Goal: Task Accomplishment & Management: Complete application form

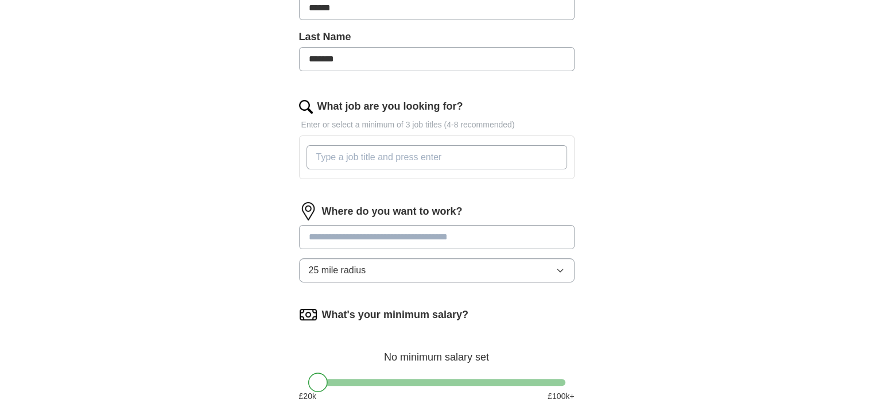
click at [433, 153] on input "What job are you looking for?" at bounding box center [437, 157] width 261 height 24
type input "CLOUD ENGINEER"
click at [409, 160] on input "CLOUD ENGINEER" at bounding box center [437, 157] width 261 height 24
click at [412, 157] on input "CLOUD ENGINEER" at bounding box center [437, 157] width 261 height 24
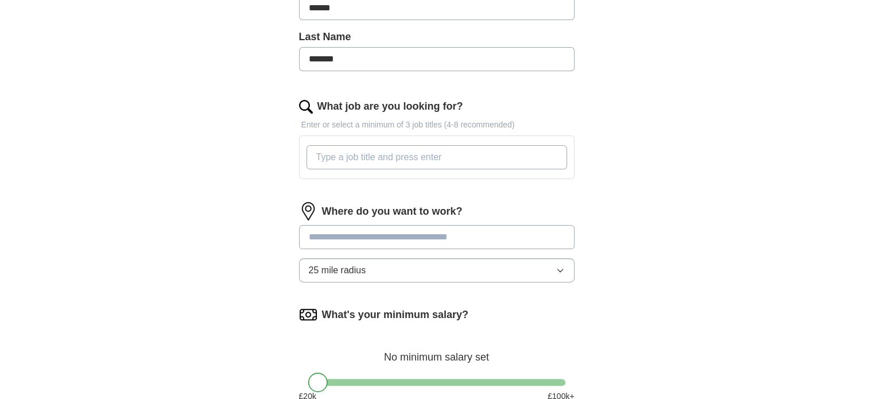
type input "V"
click at [356, 158] on input "CLOU" at bounding box center [437, 157] width 261 height 24
type input "CLOUD ENGINEER"
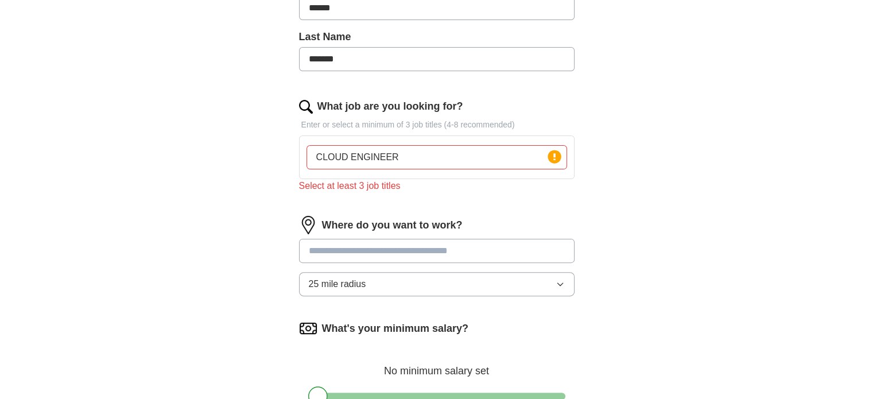
click at [415, 201] on form "Select a CV [PERSON_NAME] DEVOPS ENGINEER CV.pdf [DATE] 12:21 Upload a differen…" at bounding box center [437, 176] width 276 height 613
click at [489, 192] on div "What job are you looking for? Enter or select a minimum of 3 job titles (4-8 re…" at bounding box center [437, 150] width 276 height 103
click at [441, 154] on input "CLOUD ENGINEER" at bounding box center [437, 157] width 261 height 24
click at [457, 158] on input "CLOUD ENGINEER" at bounding box center [437, 157] width 261 height 24
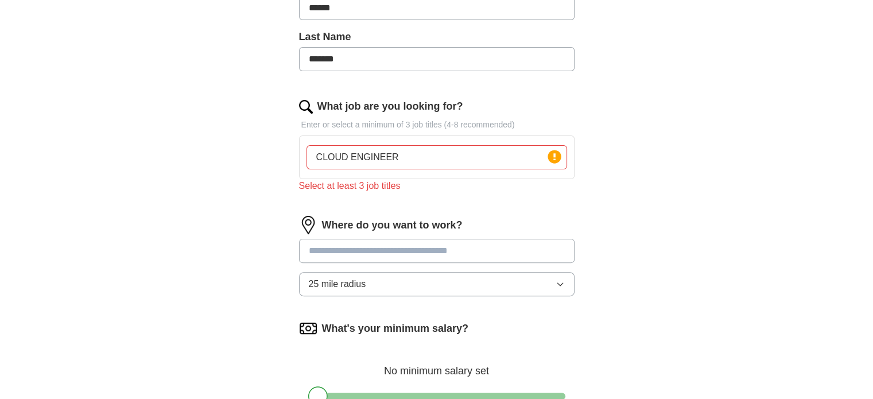
click at [457, 158] on input "CLOUD ENGINEER" at bounding box center [437, 157] width 261 height 24
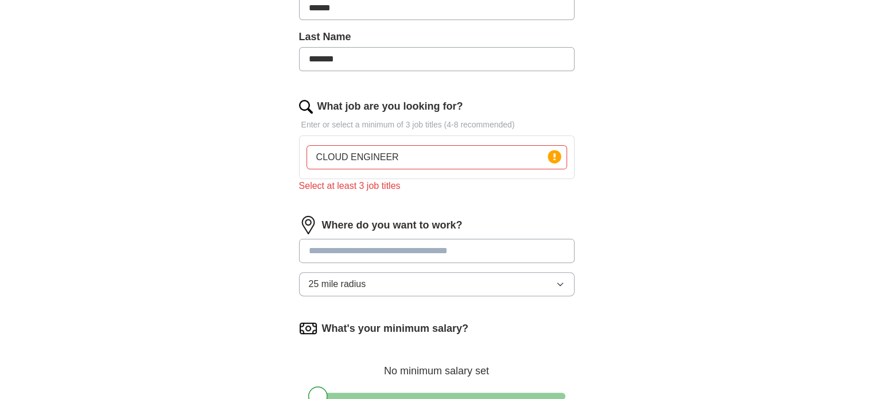
click at [457, 158] on input "CLOUD ENGINEER" at bounding box center [437, 157] width 261 height 24
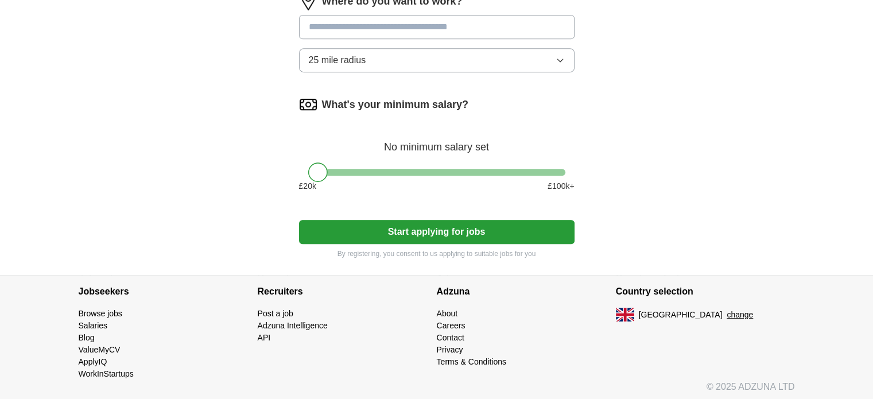
scroll to position [513, 0]
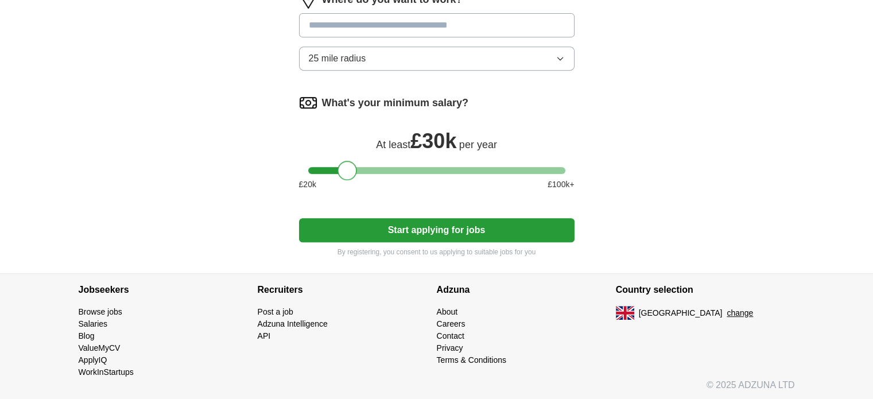
drag, startPoint x: 323, startPoint y: 165, endPoint x: 351, endPoint y: 171, distance: 29.4
click at [351, 171] on div at bounding box center [348, 171] width 20 height 20
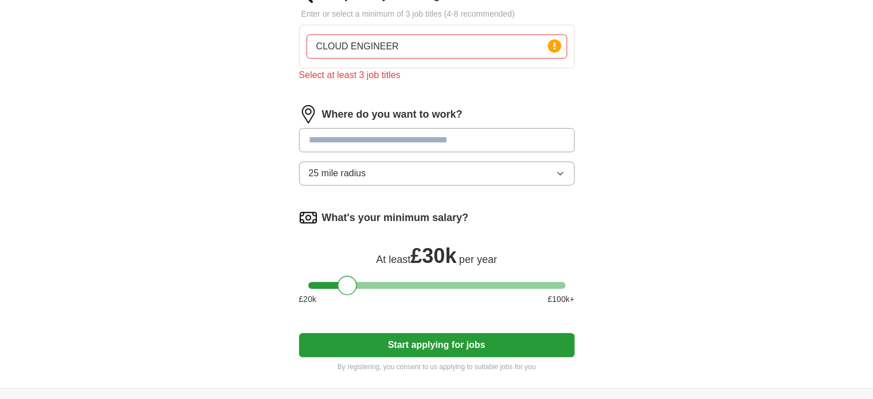
scroll to position [340, 0]
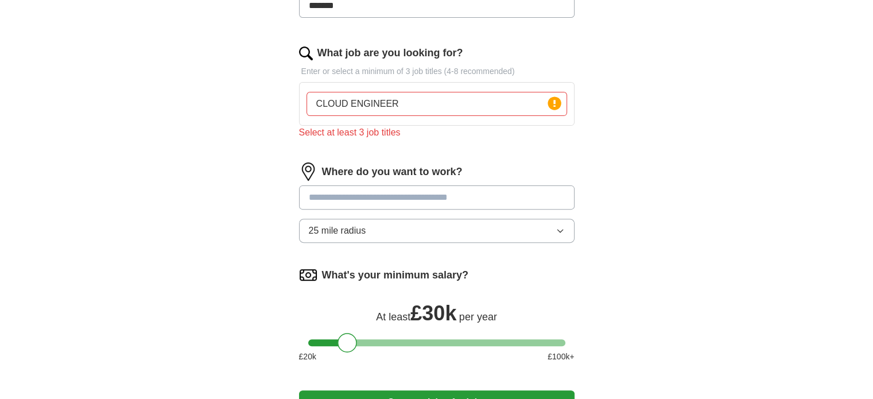
click at [457, 189] on input at bounding box center [437, 197] width 276 height 24
click at [460, 197] on input at bounding box center [437, 197] width 276 height 24
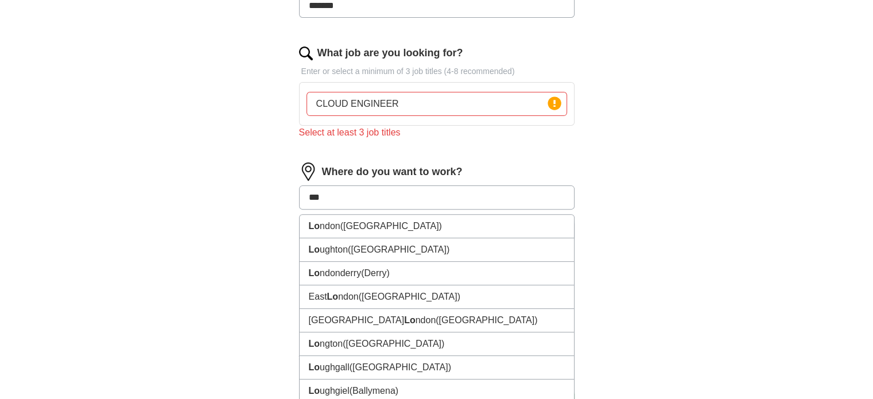
type input "****"
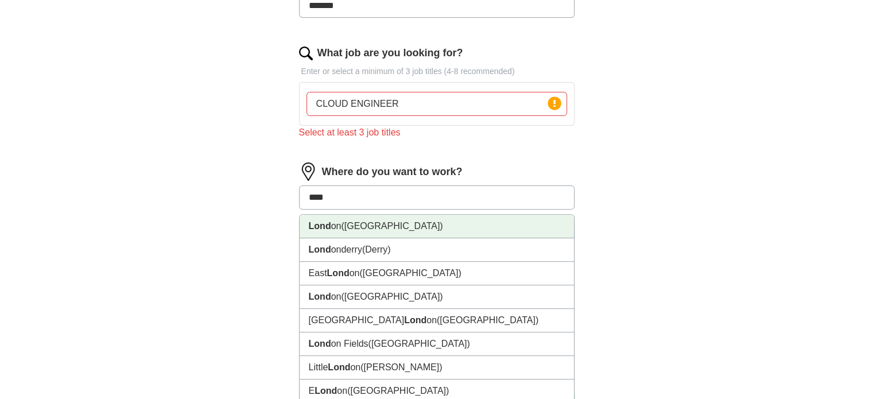
click at [400, 218] on li "Lond on ([GEOGRAPHIC_DATA])" at bounding box center [437, 227] width 274 height 24
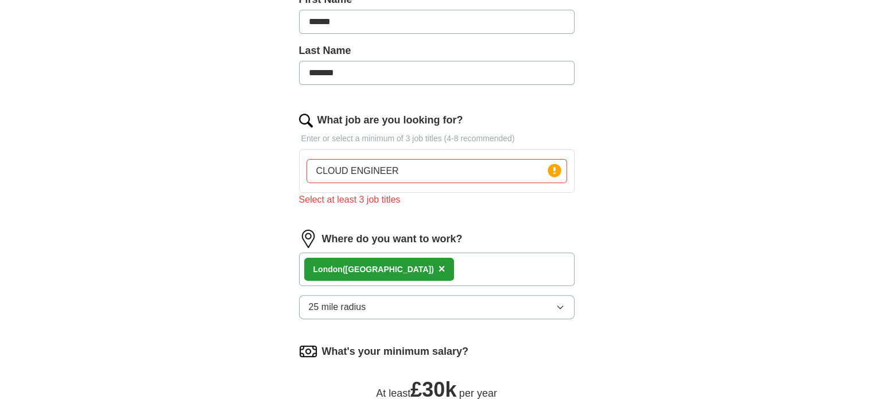
scroll to position [226, 0]
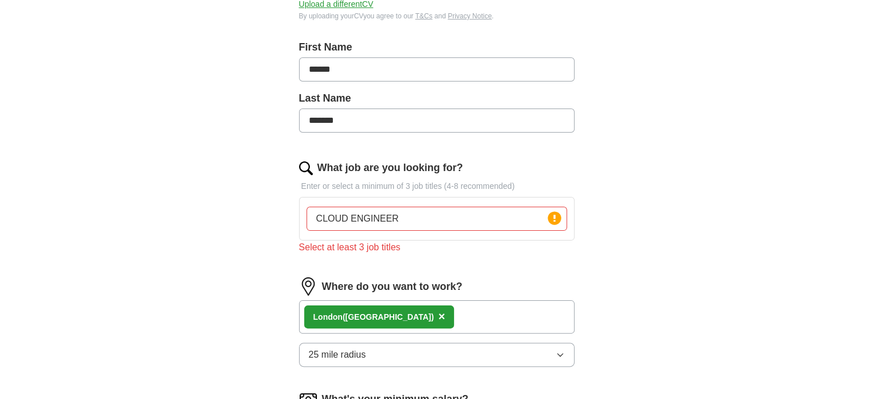
click at [409, 215] on input "CLOUD ENGINEER" at bounding box center [437, 219] width 261 height 24
drag, startPoint x: 410, startPoint y: 220, endPoint x: 282, endPoint y: 218, distance: 127.5
click at [287, 220] on div "Let ApplyIQ do the hard work of searching and applying for jobs. Just tell us w…" at bounding box center [436, 222] width 367 height 696
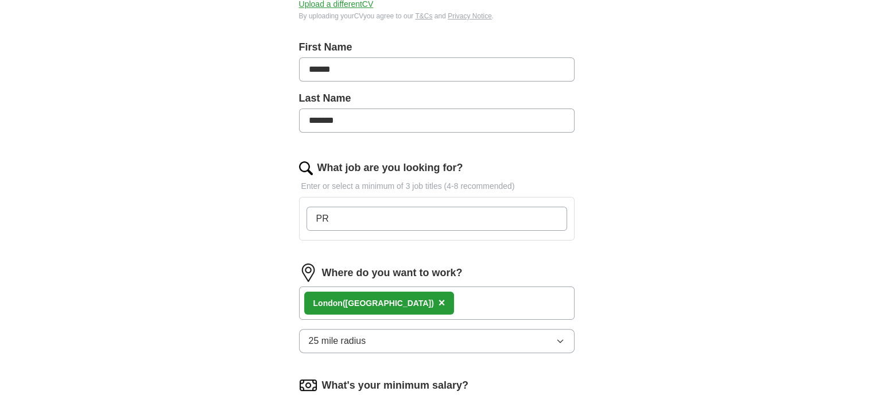
type input "P"
paste input "CLOUD ENGINEER"
type input "CLOUD ENGINEER"
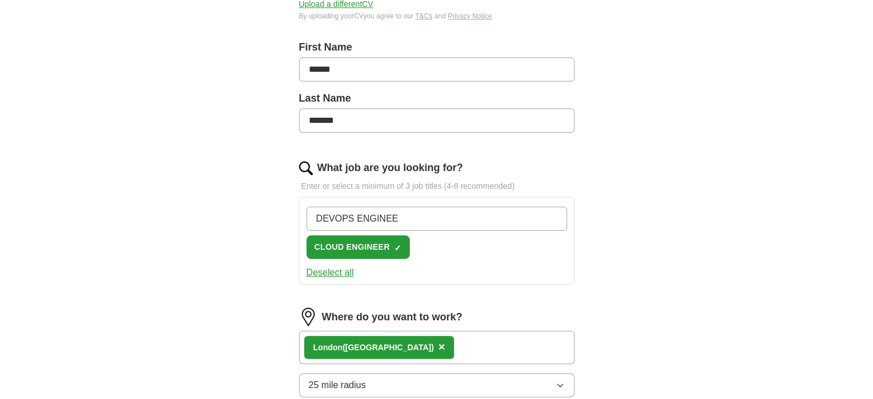
type input "DEVOPS ENGINEER"
type input "SOLUTIONS ARCHITECT"
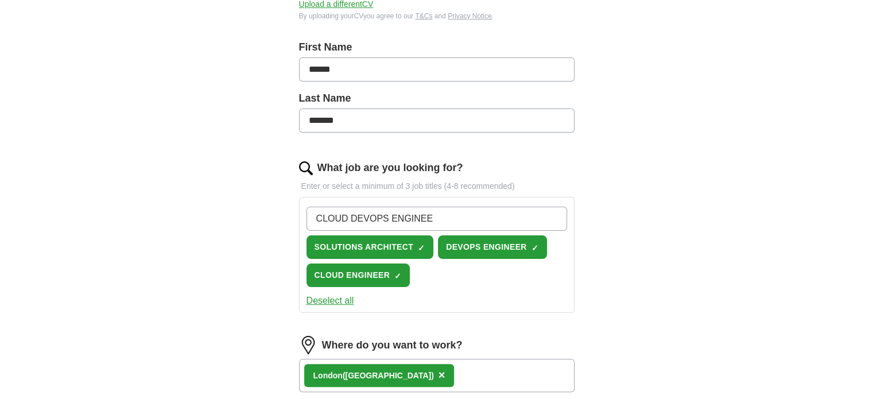
type input "CLOUD DEVOPS ENGINEER"
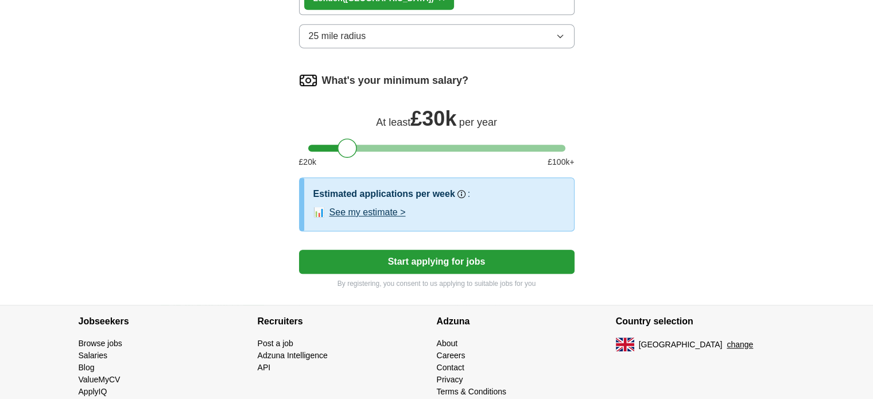
scroll to position [631, 0]
click at [467, 249] on button "Start applying for jobs" at bounding box center [437, 261] width 276 height 24
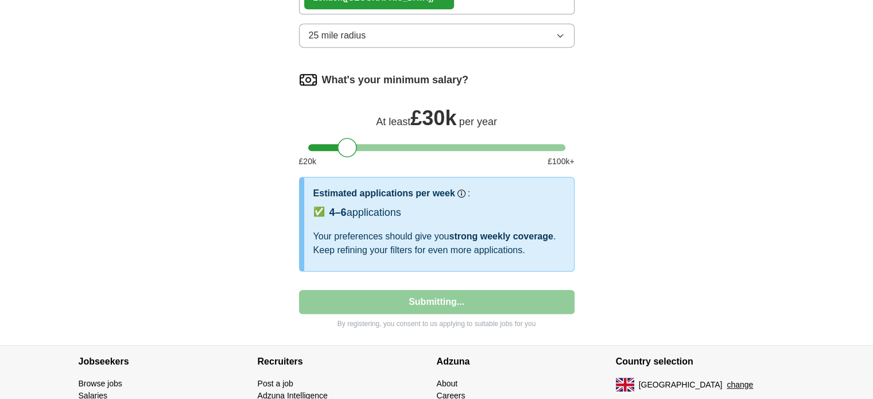
select select "**"
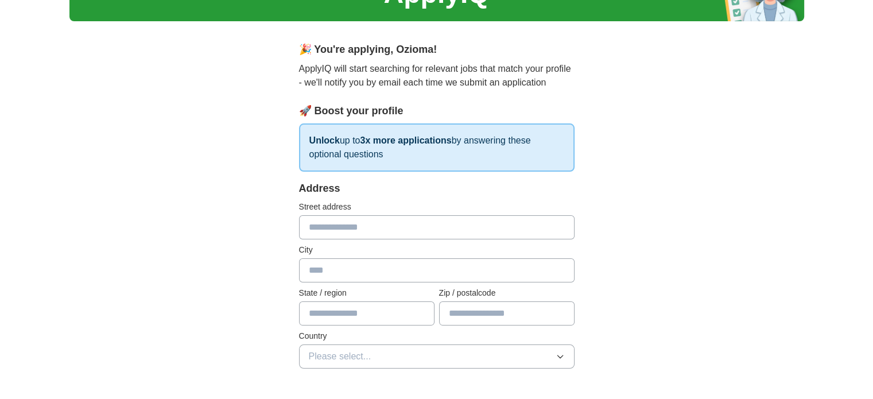
scroll to position [115, 0]
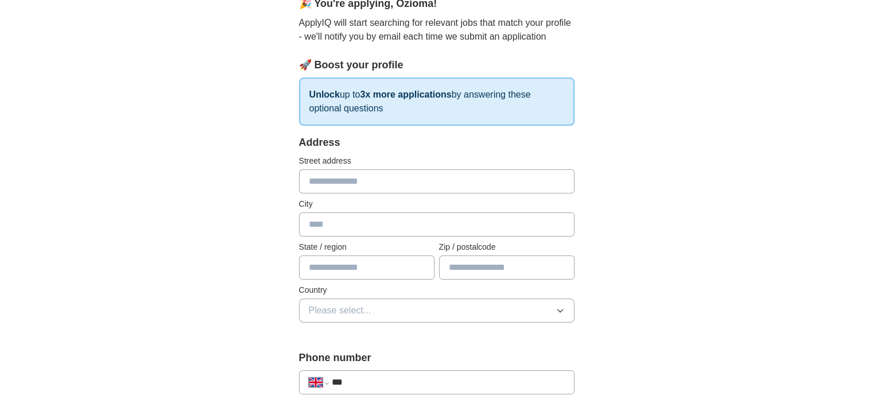
click at [462, 185] on input "text" at bounding box center [437, 181] width 276 height 24
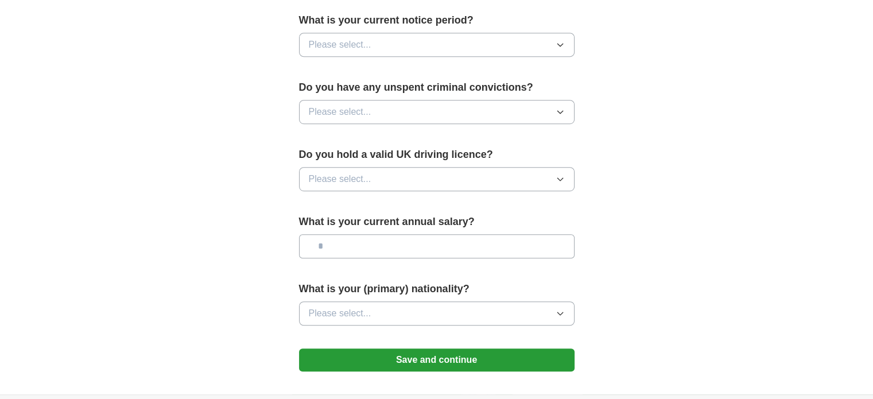
scroll to position [689, 0]
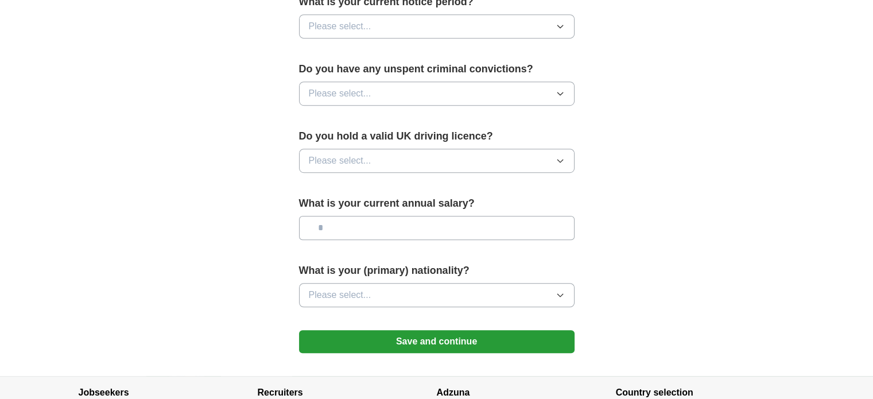
click at [537, 149] on button "Please select..." at bounding box center [437, 161] width 276 height 24
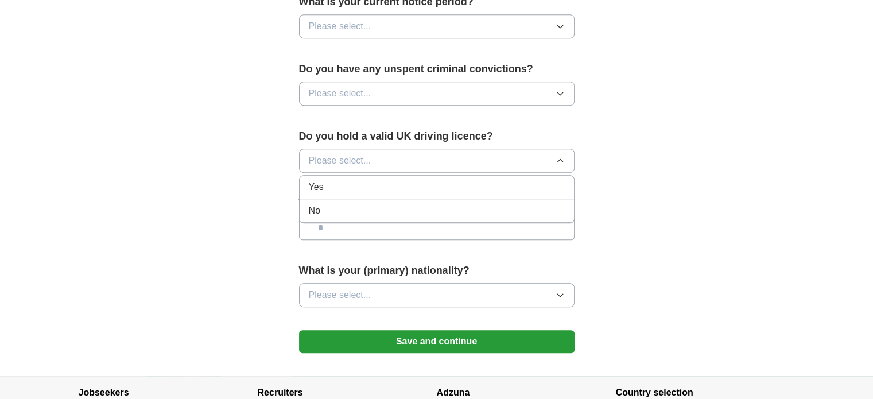
click at [483, 180] on div "Yes" at bounding box center [437, 187] width 256 height 14
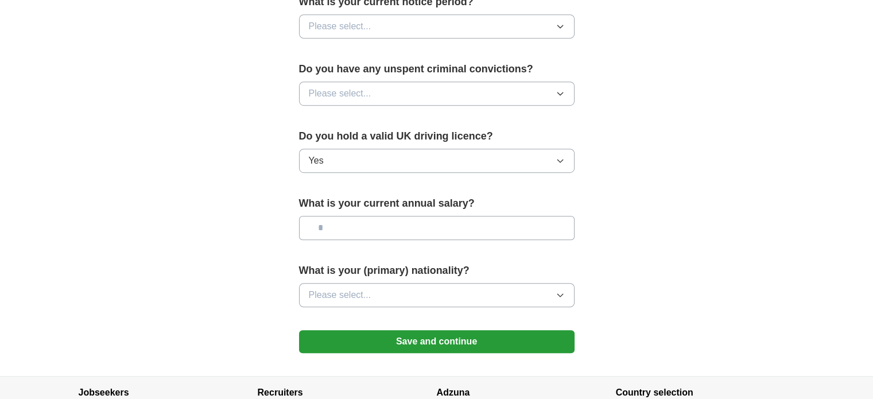
click at [495, 283] on button "Please select..." at bounding box center [437, 295] width 276 height 24
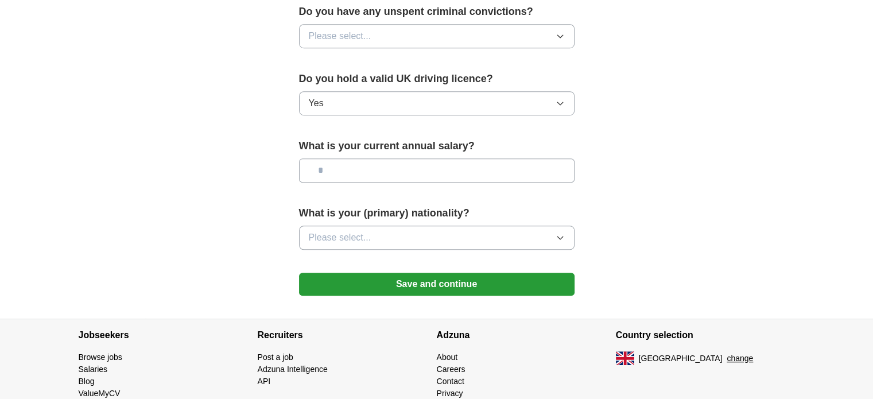
scroll to position [775, 0]
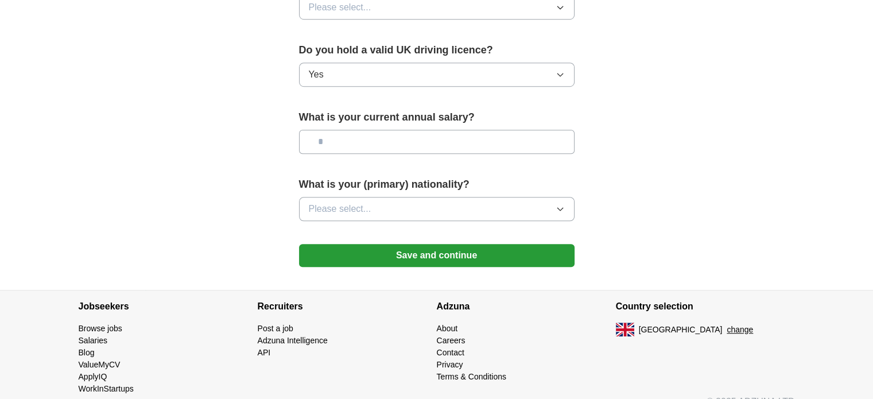
click at [560, 204] on icon "button" at bounding box center [560, 208] width 9 height 9
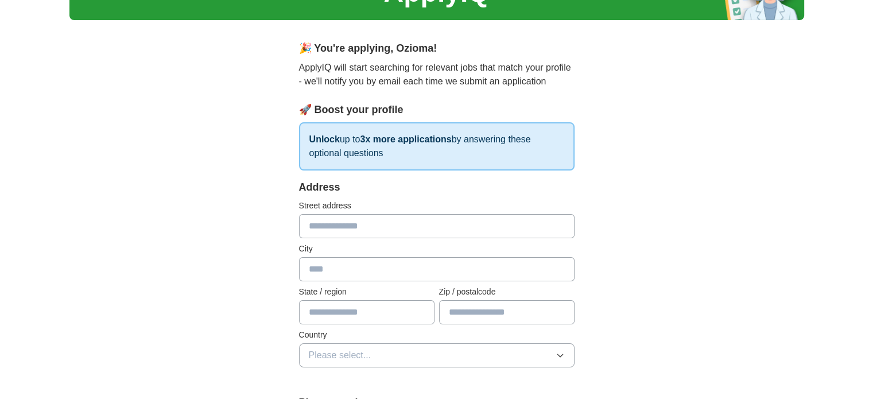
scroll to position [115, 0]
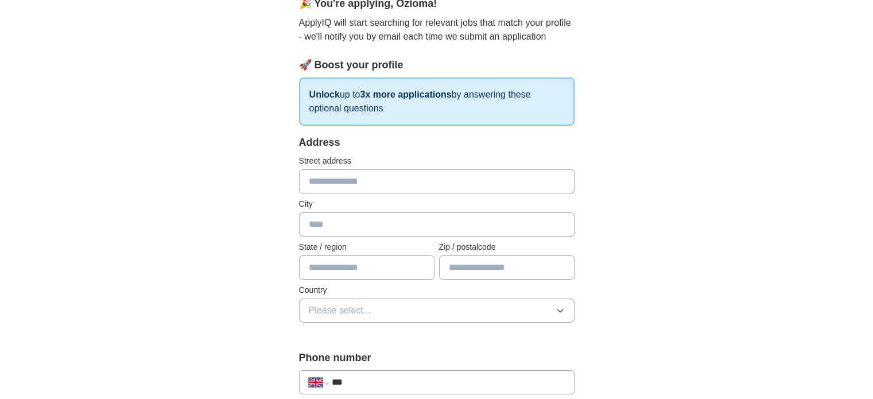
click at [397, 179] on input "text" at bounding box center [437, 181] width 276 height 24
type input "**********"
type input "********"
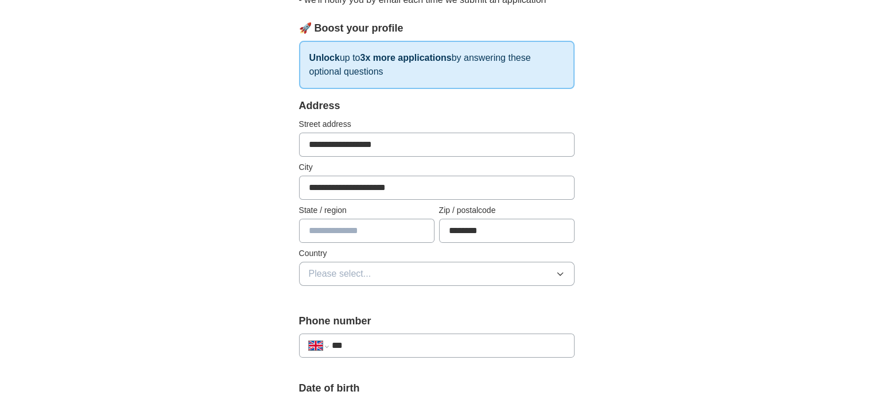
scroll to position [172, 0]
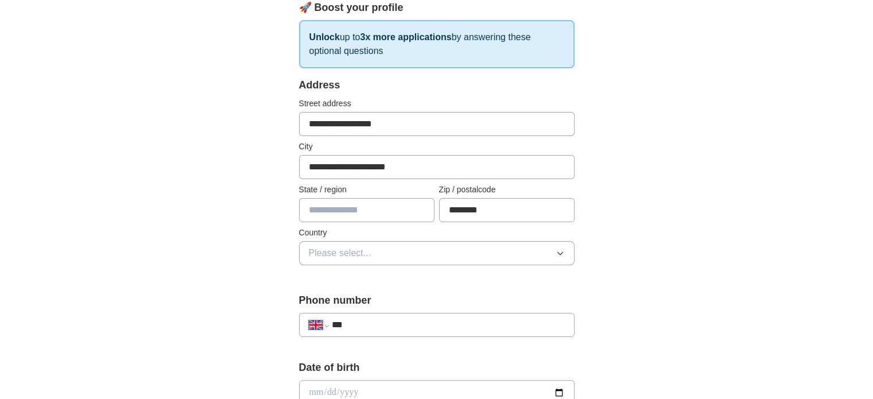
click at [391, 211] on input "text" at bounding box center [366, 210] width 135 height 24
type input "**********"
click at [429, 252] on button "Please select..." at bounding box center [437, 253] width 276 height 24
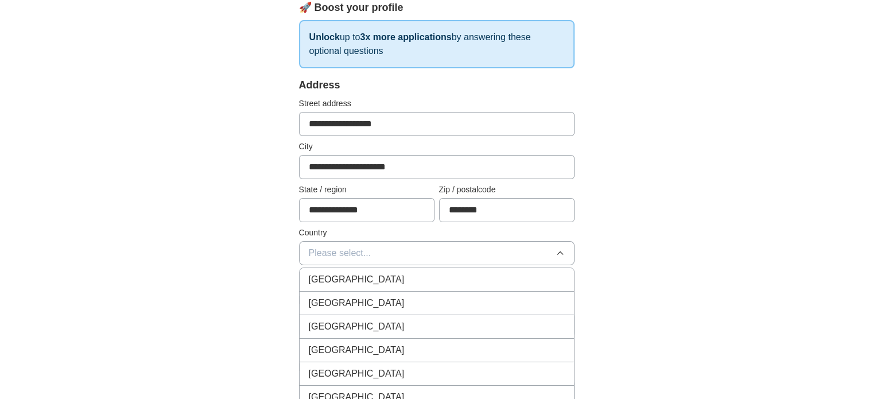
click at [457, 277] on div "[GEOGRAPHIC_DATA]" at bounding box center [437, 280] width 256 height 14
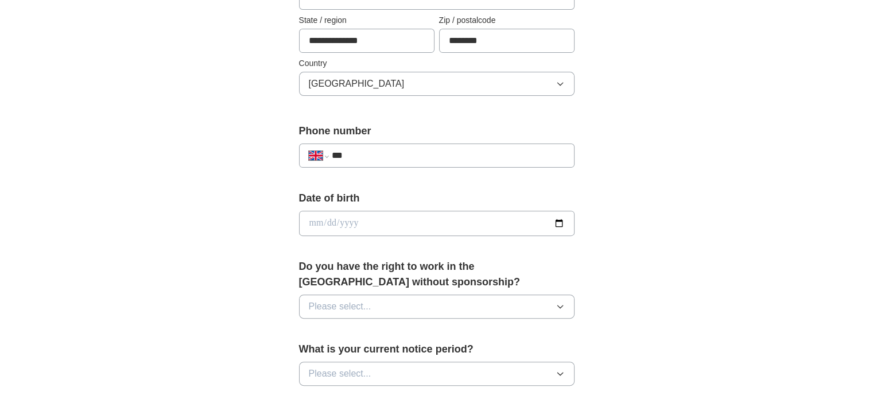
scroll to position [344, 0]
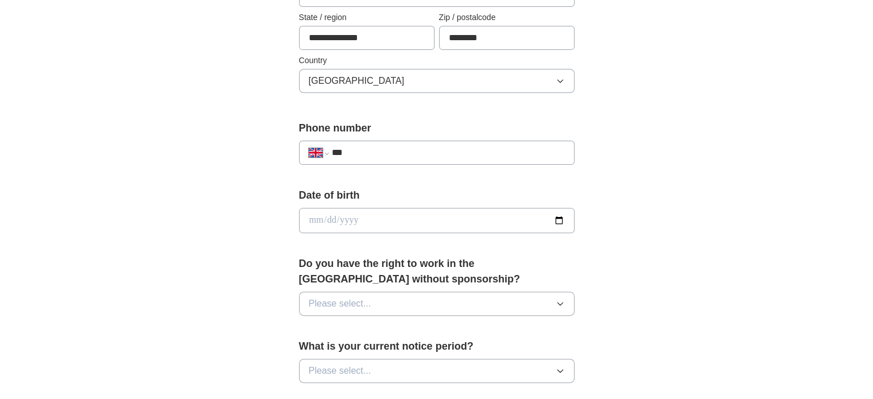
click at [445, 153] on input "***" at bounding box center [447, 153] width 233 height 14
type input "**********"
click at [435, 223] on input "date" at bounding box center [437, 220] width 276 height 25
type input "**********"
click at [386, 292] on button "Please select..." at bounding box center [437, 304] width 276 height 24
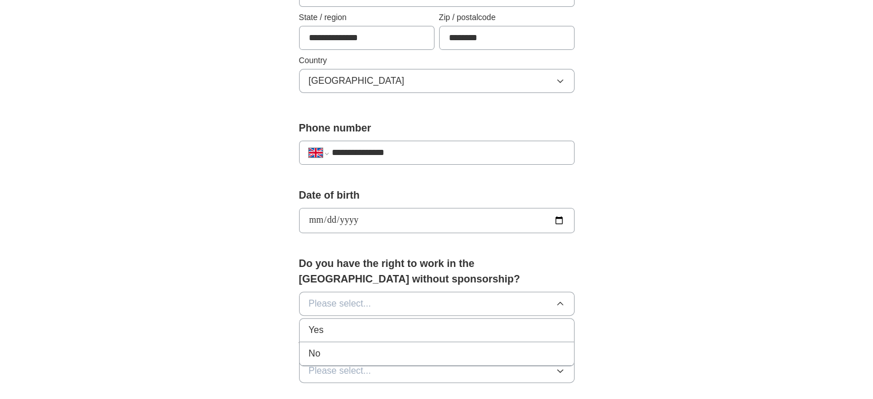
click at [389, 323] on div "Yes" at bounding box center [437, 330] width 256 height 14
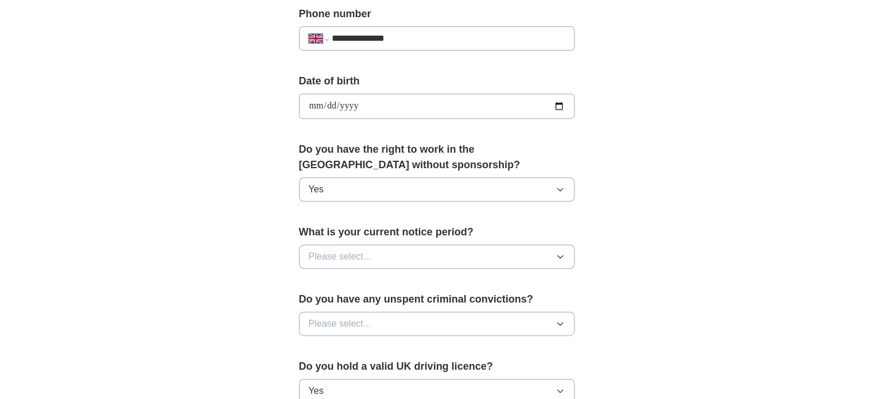
scroll to position [459, 0]
click at [435, 244] on button "Please select..." at bounding box center [437, 256] width 276 height 24
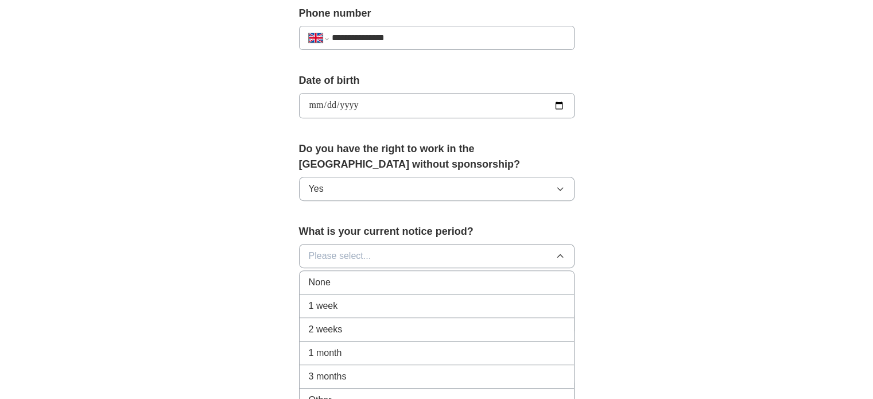
click at [424, 323] on div "2 weeks" at bounding box center [437, 330] width 256 height 14
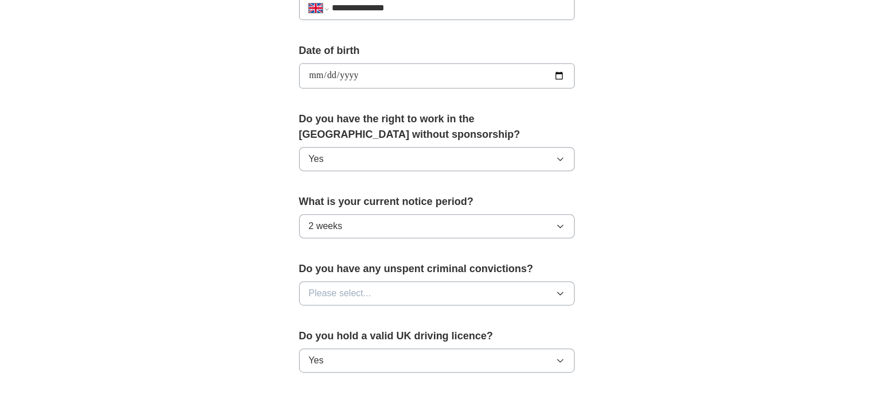
scroll to position [517, 0]
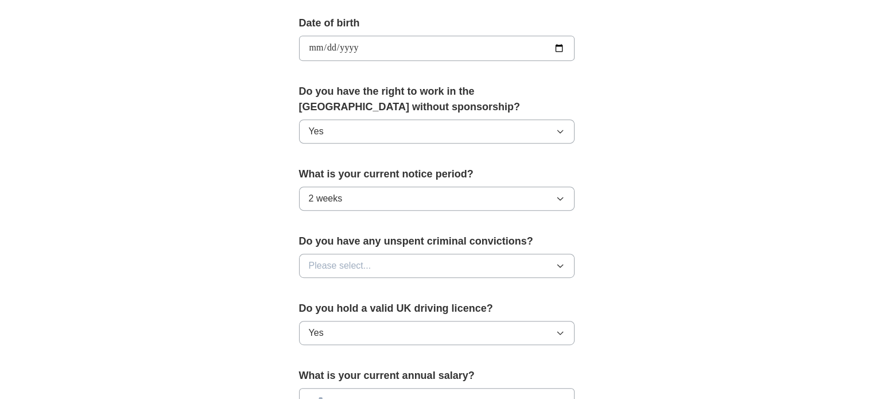
click at [457, 254] on button "Please select..." at bounding box center [437, 266] width 276 height 24
click at [441, 309] on div "No" at bounding box center [437, 316] width 256 height 14
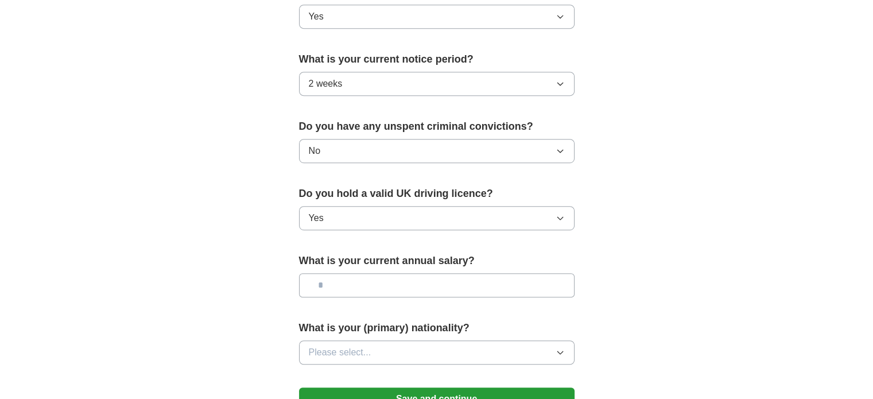
scroll to position [689, 0]
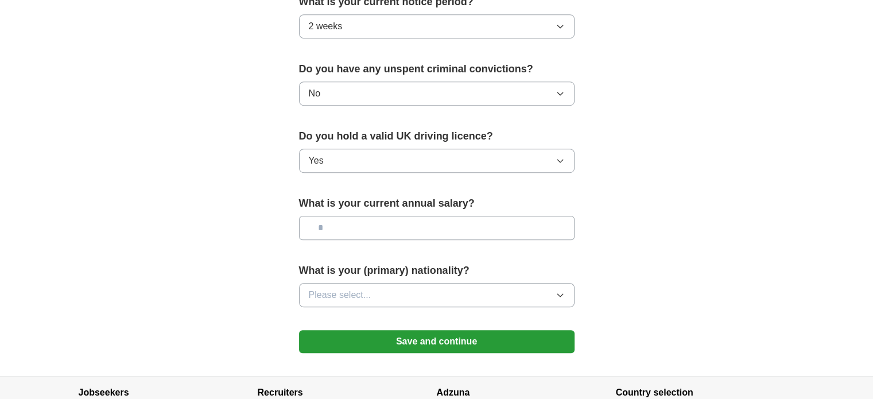
click at [420, 216] on input "text" at bounding box center [437, 228] width 276 height 24
type input "*******"
click at [450, 283] on button "Please select..." at bounding box center [437, 295] width 276 height 24
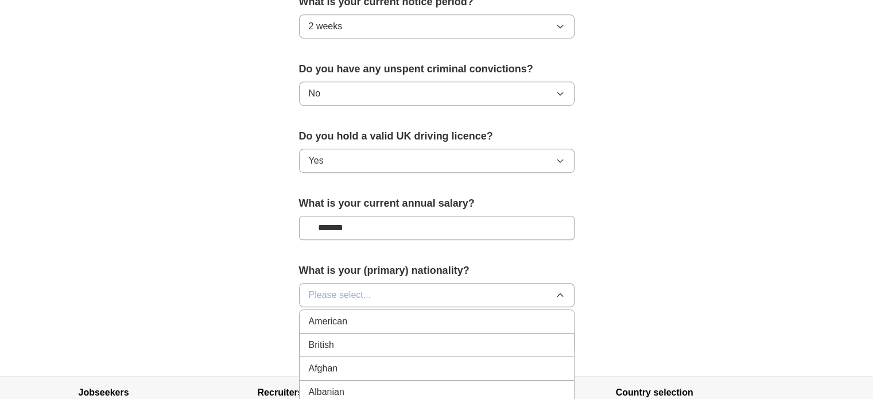
click at [450, 283] on button "Please select..." at bounding box center [437, 295] width 276 height 24
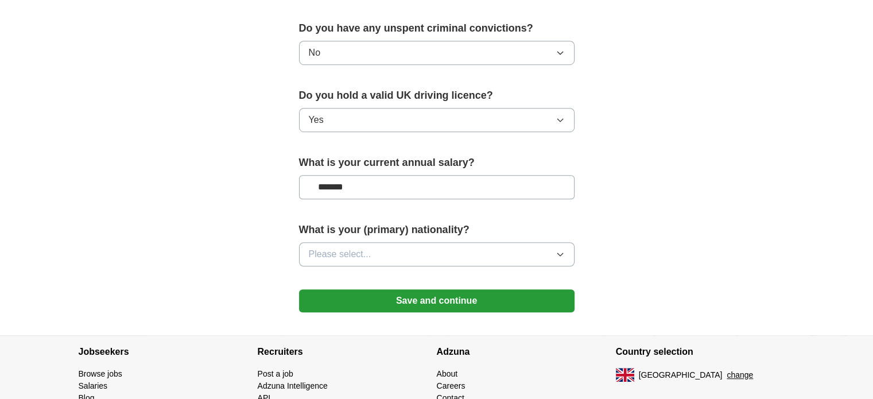
scroll to position [775, 0]
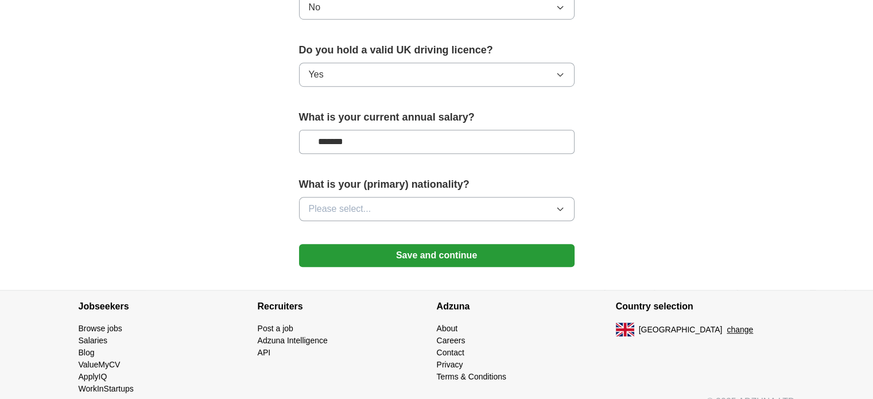
click at [522, 245] on button "Save and continue" at bounding box center [437, 255] width 276 height 23
